Goal: Check status

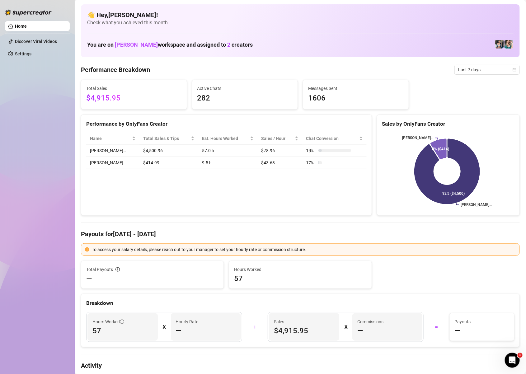
click at [198, 164] on td "9.5 h" at bounding box center [227, 163] width 59 height 12
